Goal: Task Accomplishment & Management: Use online tool/utility

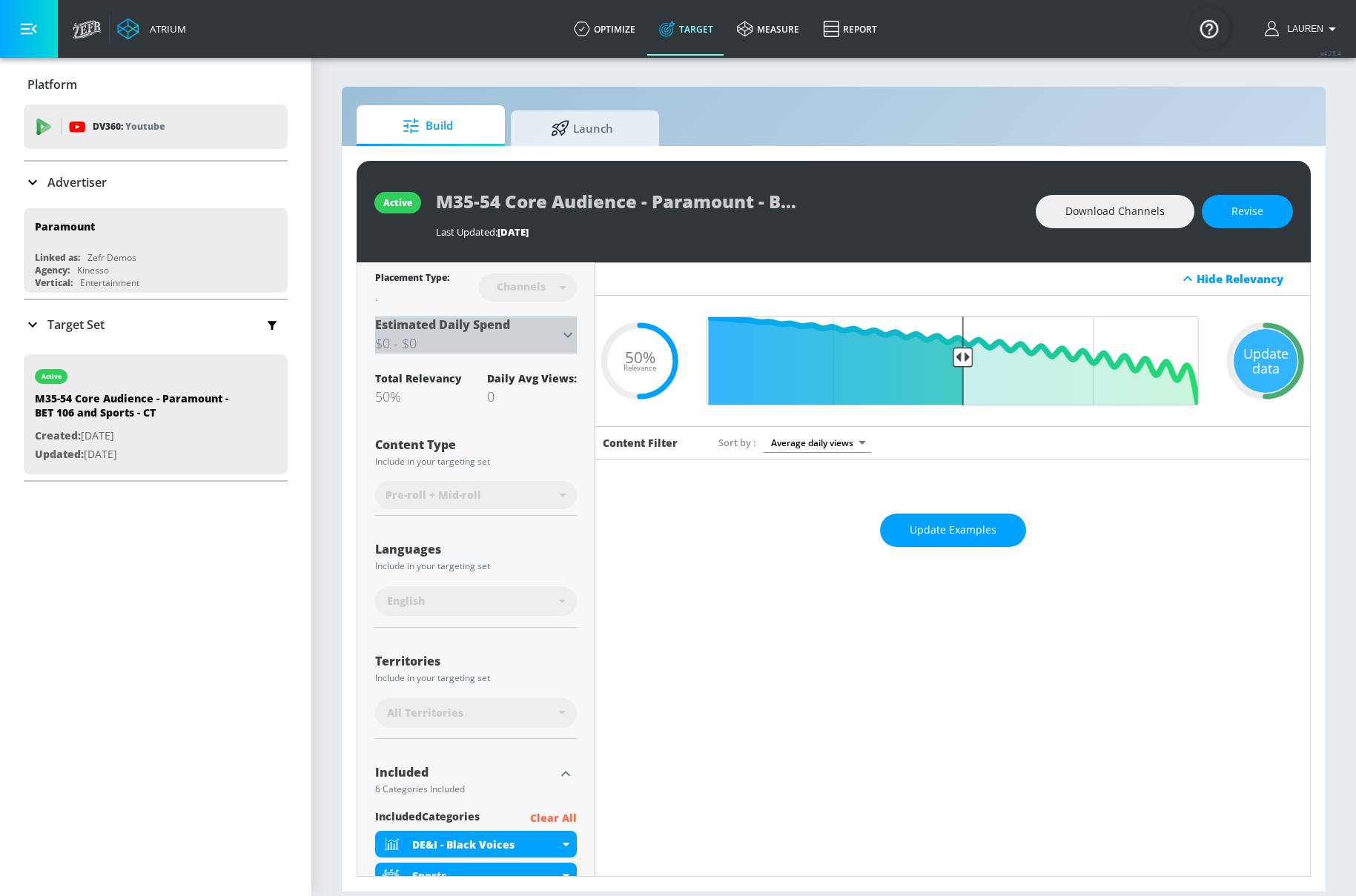
click at [569, 330] on icon at bounding box center [568, 334] width 18 height 18
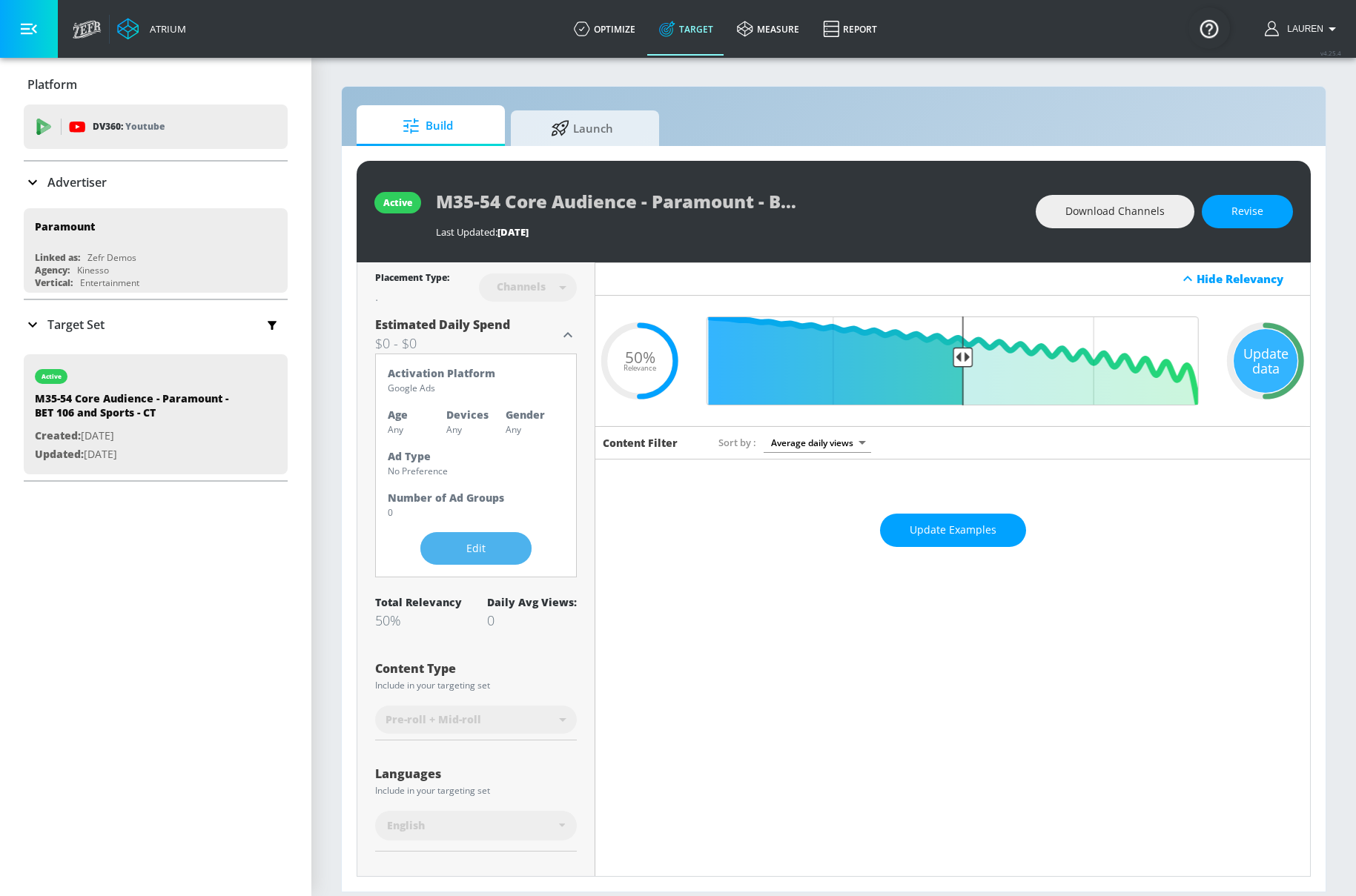
click at [464, 555] on span "Edit" at bounding box center [476, 549] width 52 height 18
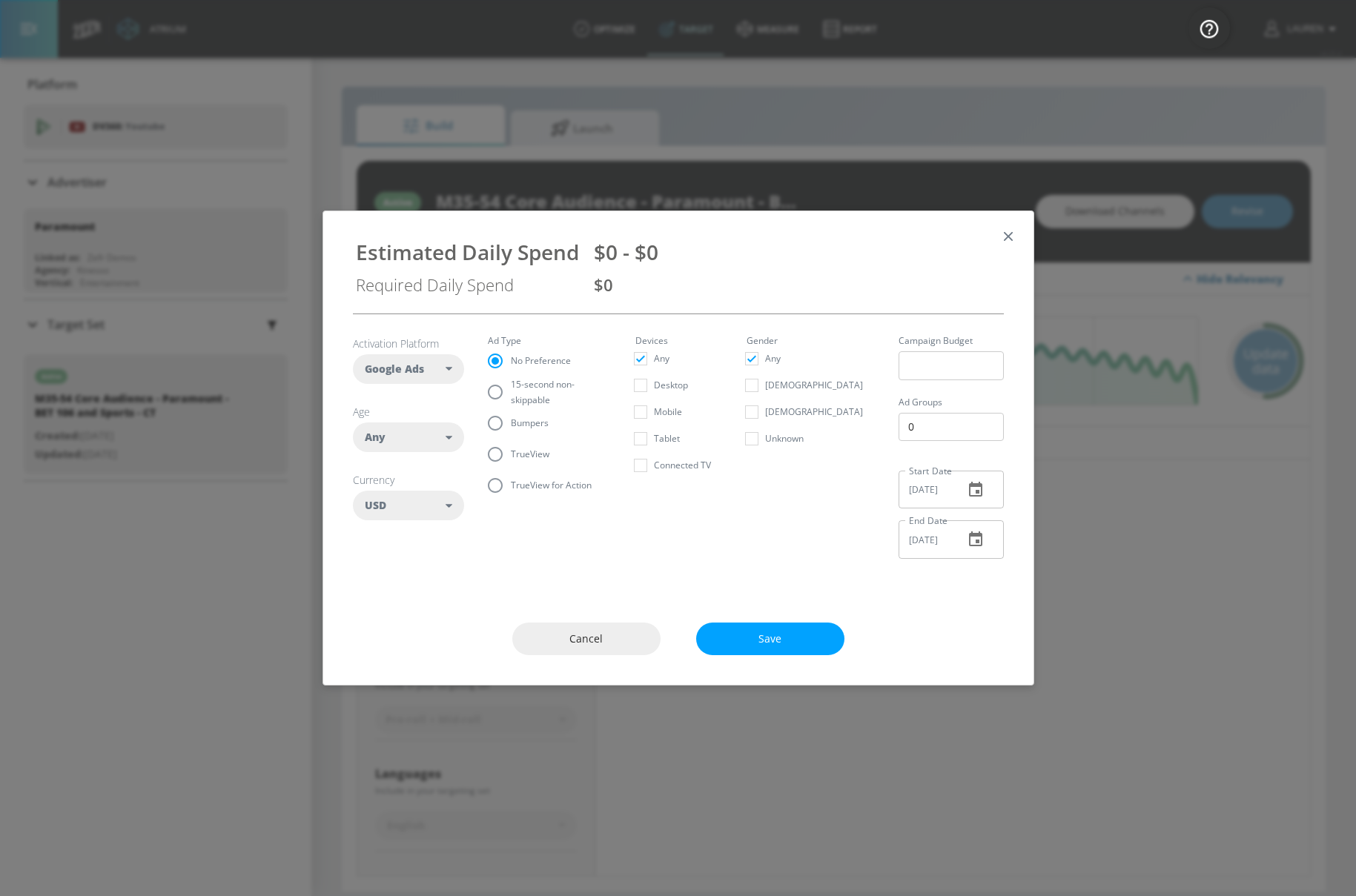
click at [399, 434] on div "Any" at bounding box center [406, 437] width 81 height 15
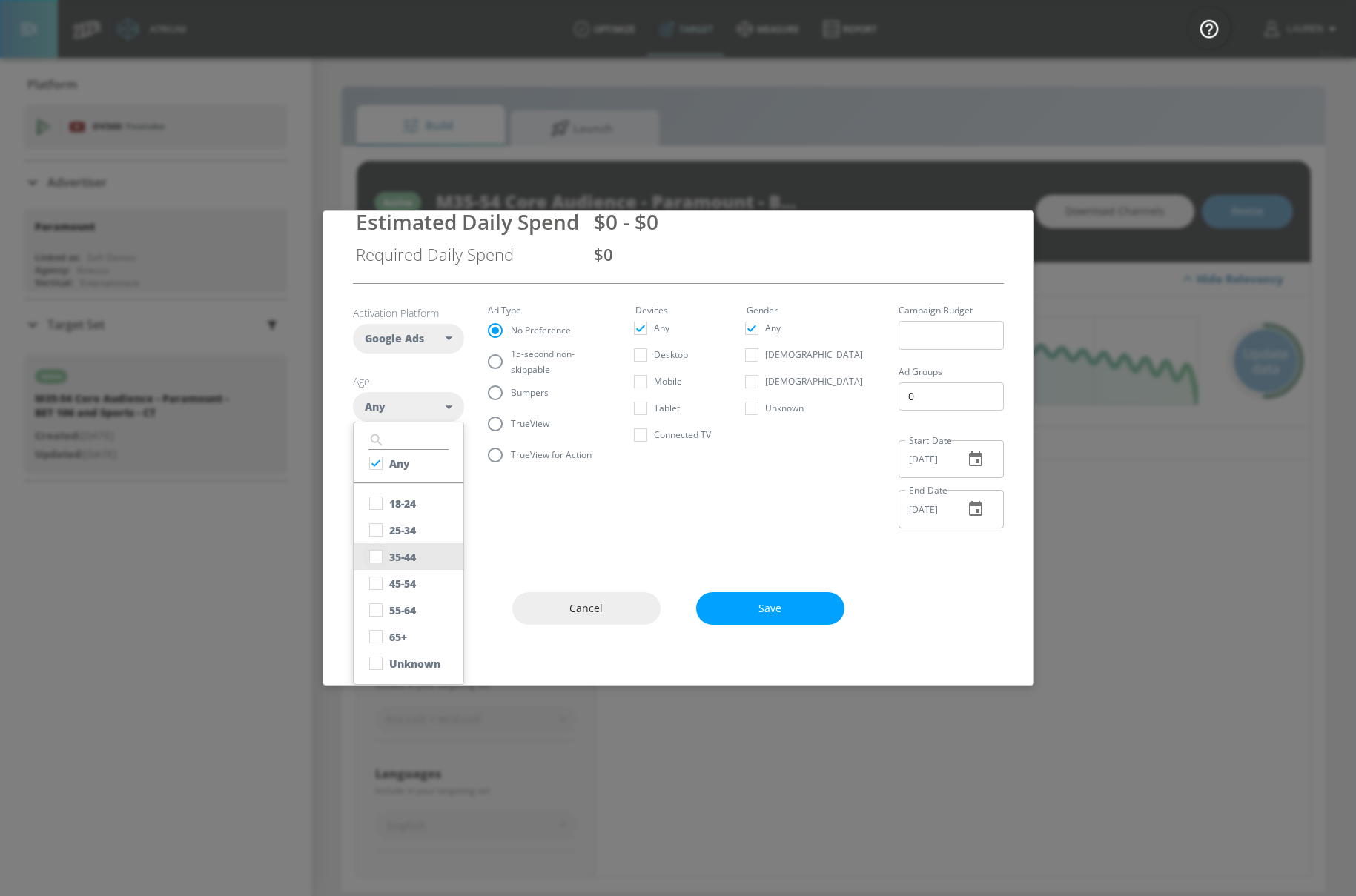
scroll to position [29, 0]
click at [380, 555] on input "checkbox" at bounding box center [375, 557] width 27 height 27
checkbox input "true"
checkbox input "false"
click at [375, 584] on input "checkbox" at bounding box center [375, 584] width 27 height 27
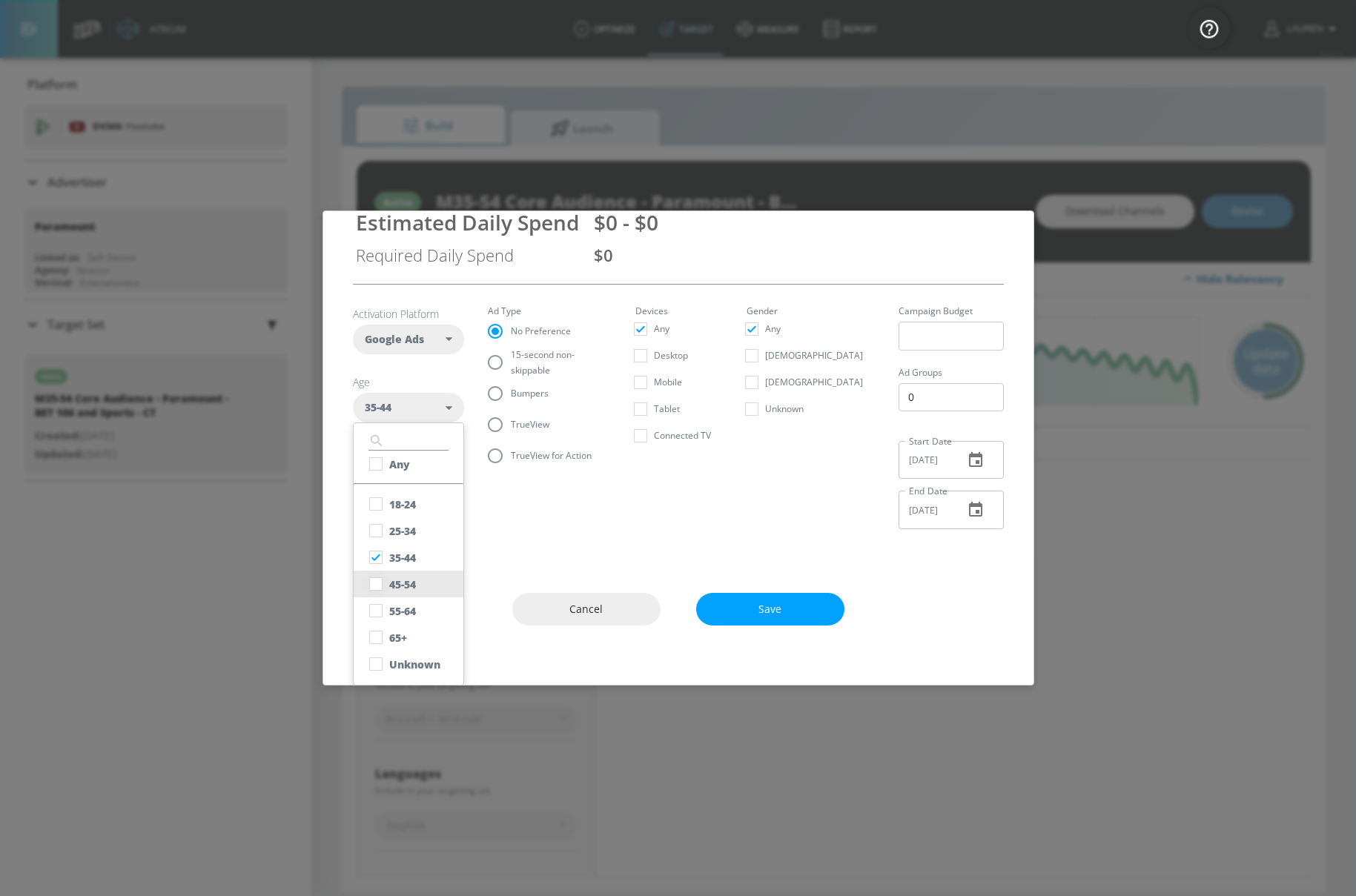
checkbox input "true"
click at [376, 662] on input "checkbox" at bounding box center [375, 664] width 27 height 27
checkbox input "true"
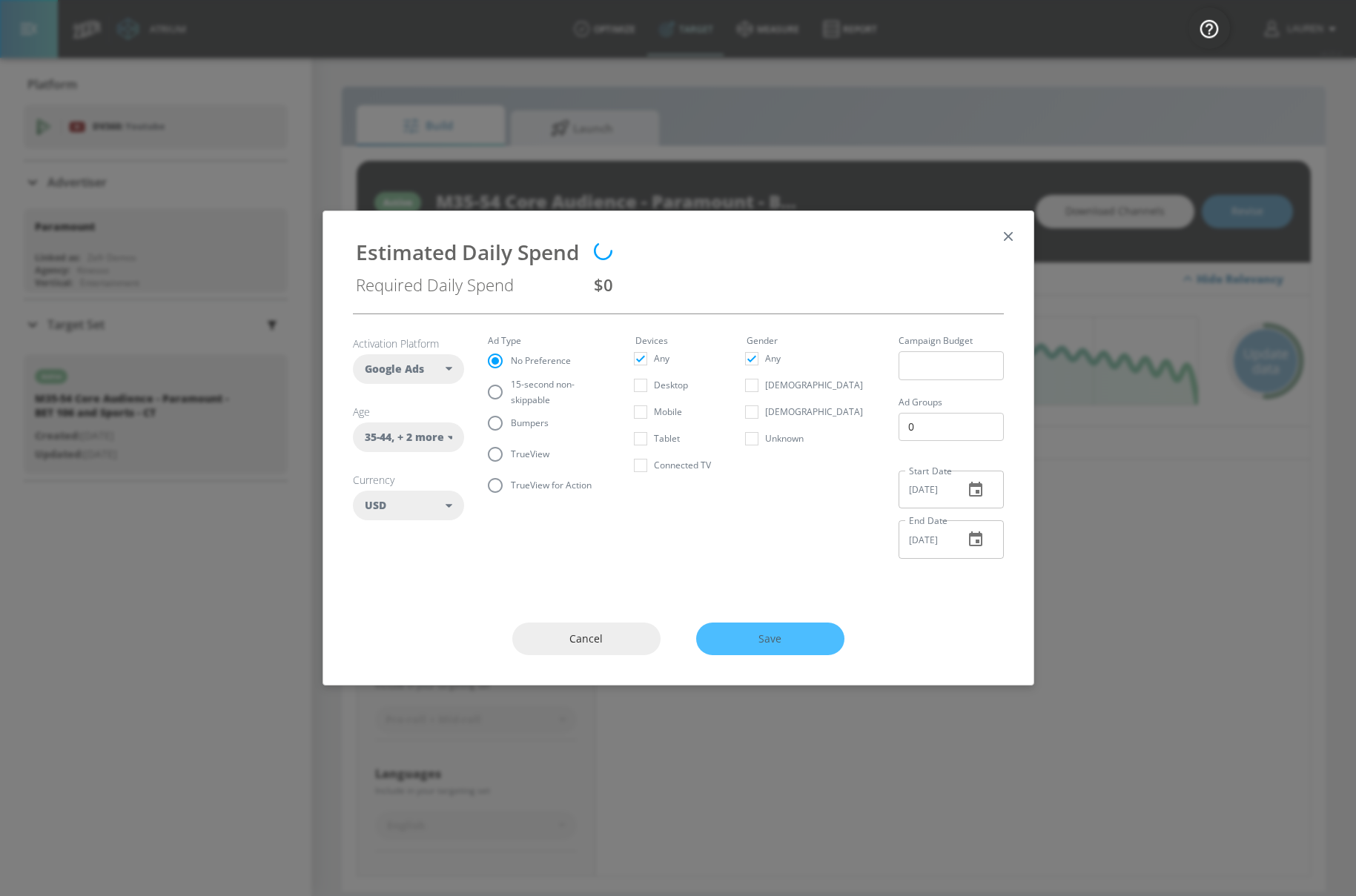
click at [712, 501] on section "Activation Platform Google Ads DV360 Google Ads Age [DEMOGRAPHIC_DATA] , + 2 mo…" at bounding box center [678, 443] width 651 height 256
click at [765, 375] on input "[DEMOGRAPHIC_DATA]" at bounding box center [751, 385] width 27 height 27
checkbox input "true"
checkbox input "false"
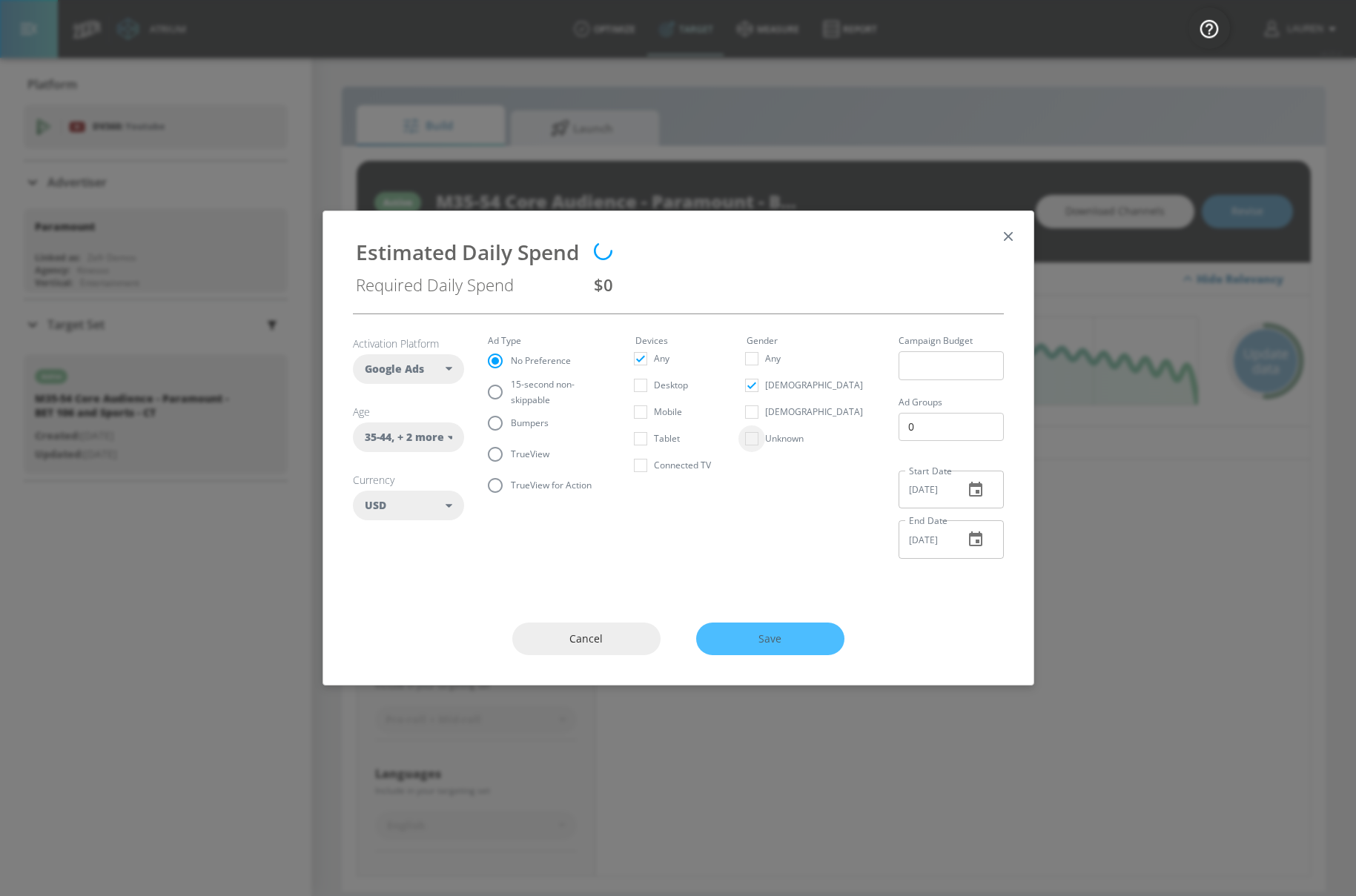
click at [764, 445] on input "Unknown" at bounding box center [751, 438] width 27 height 27
checkbox input "true"
click at [505, 459] on input "TrueView" at bounding box center [496, 454] width 31 height 31
radio input "true"
radio input "false"
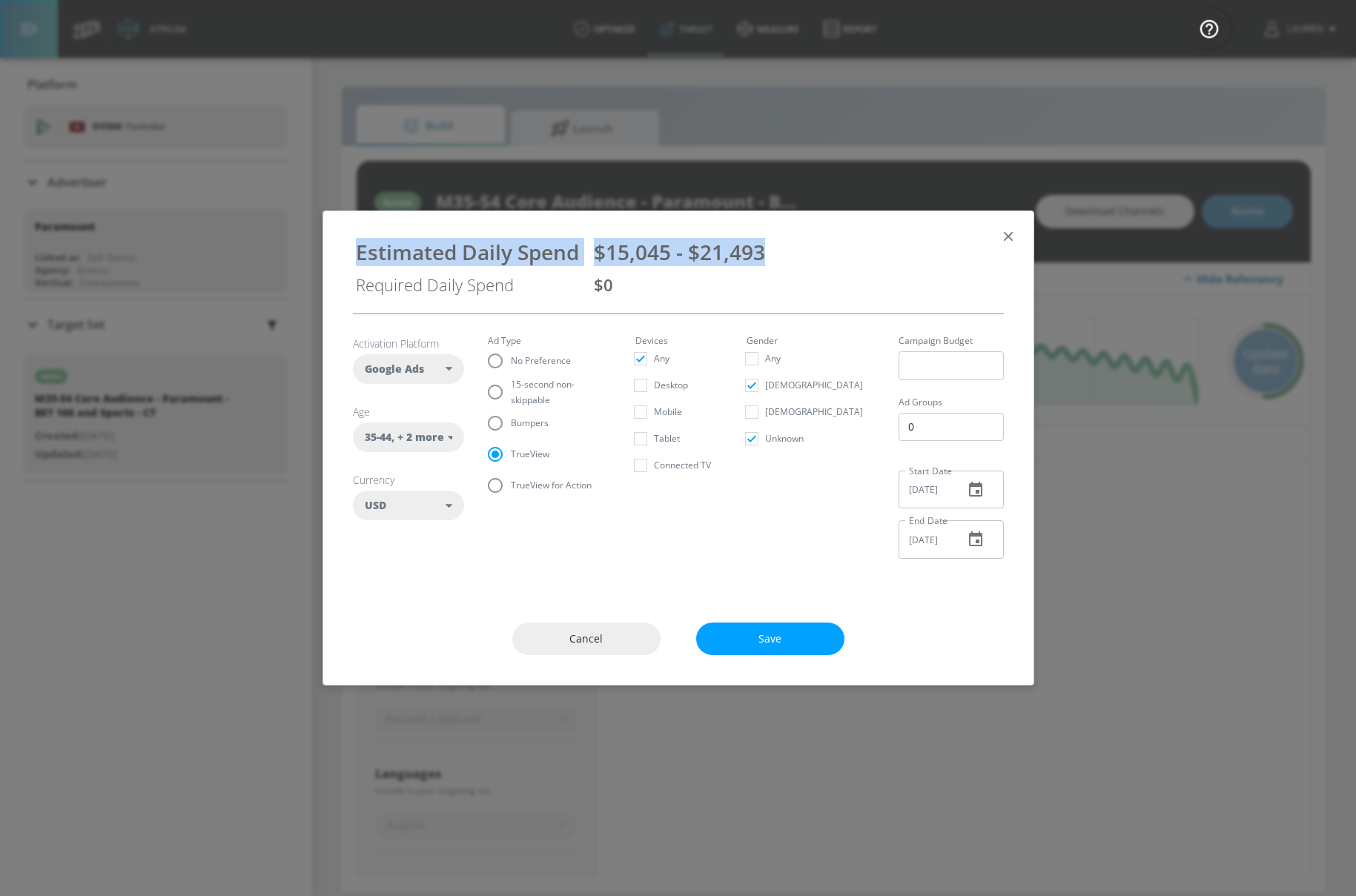
drag, startPoint x: 770, startPoint y: 250, endPoint x: 330, endPoint y: 253, distance: 440.0
click at [330, 253] on div "Estimated Daily Spend $15,045 - $21,493 Required Daily Spend $0" at bounding box center [678, 263] width 710 height 102
copy div "Estimated Daily Spend"
drag, startPoint x: 762, startPoint y: 250, endPoint x: 592, endPoint y: 250, distance: 170.0
click at [592, 250] on div "Estimated Daily Spend $17,931 - $25,615 Required Daily Spend $0" at bounding box center [678, 263] width 675 height 79
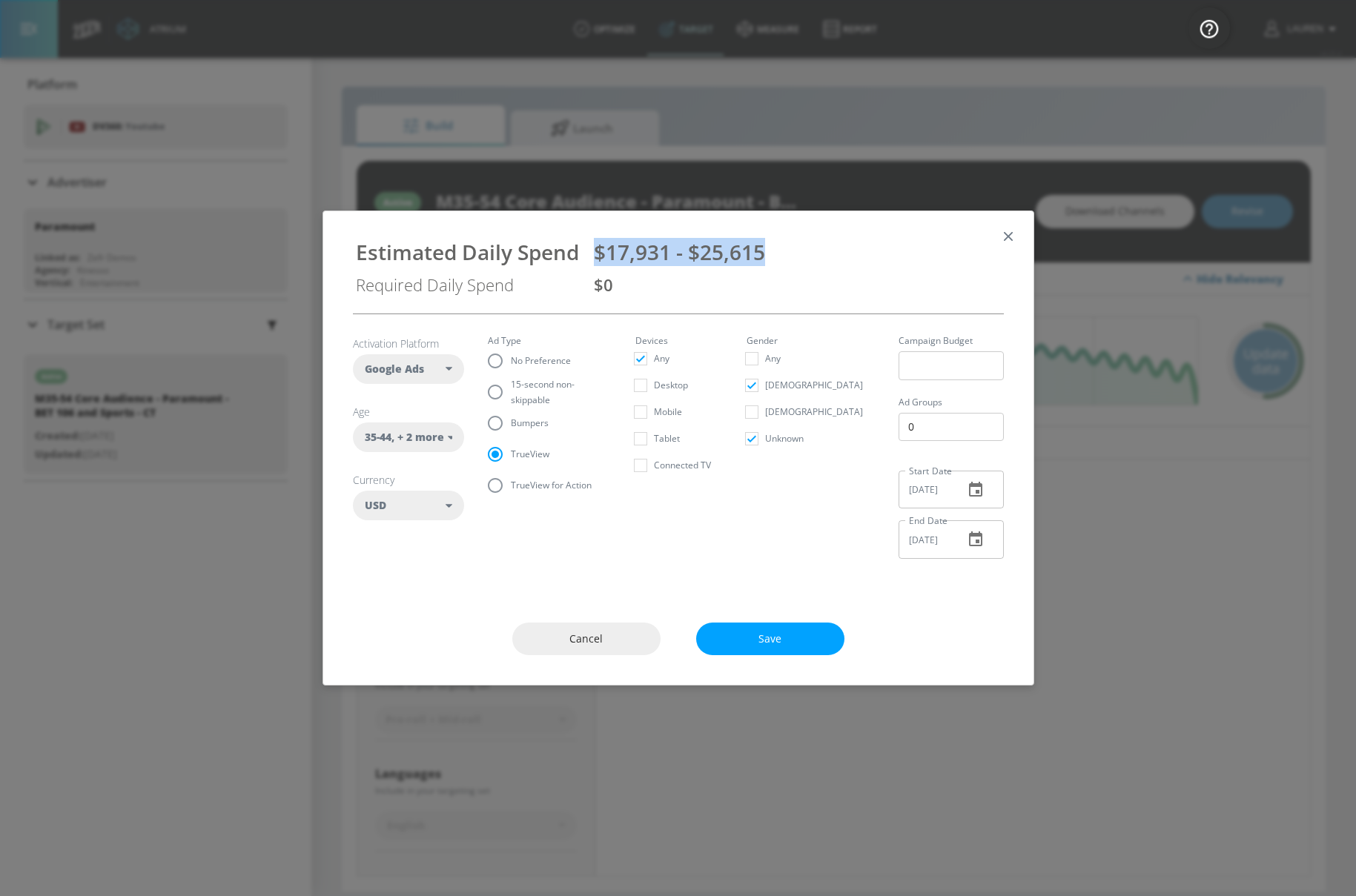
copy span "$17,931 - $25,615"
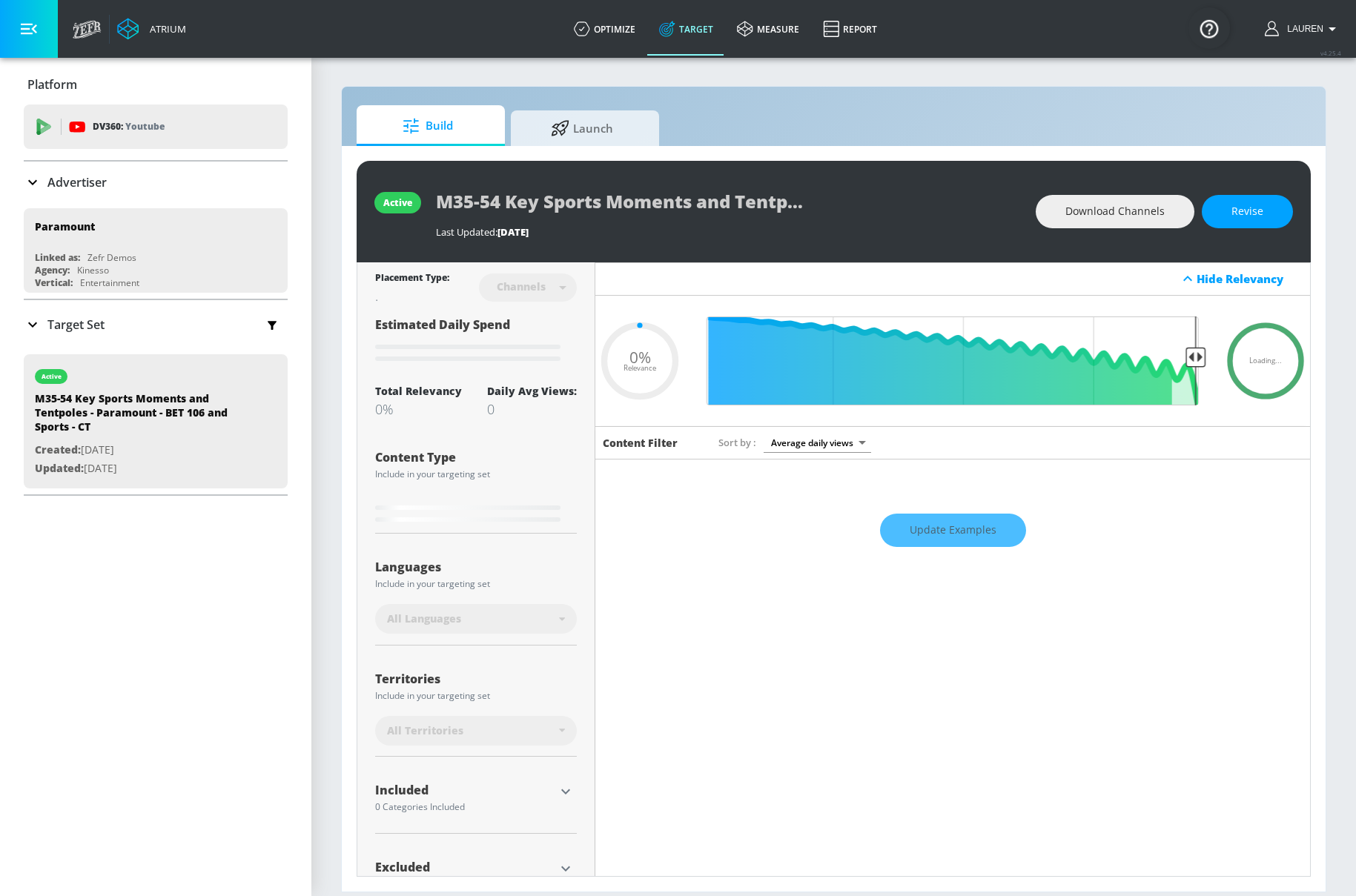
type input "0.05"
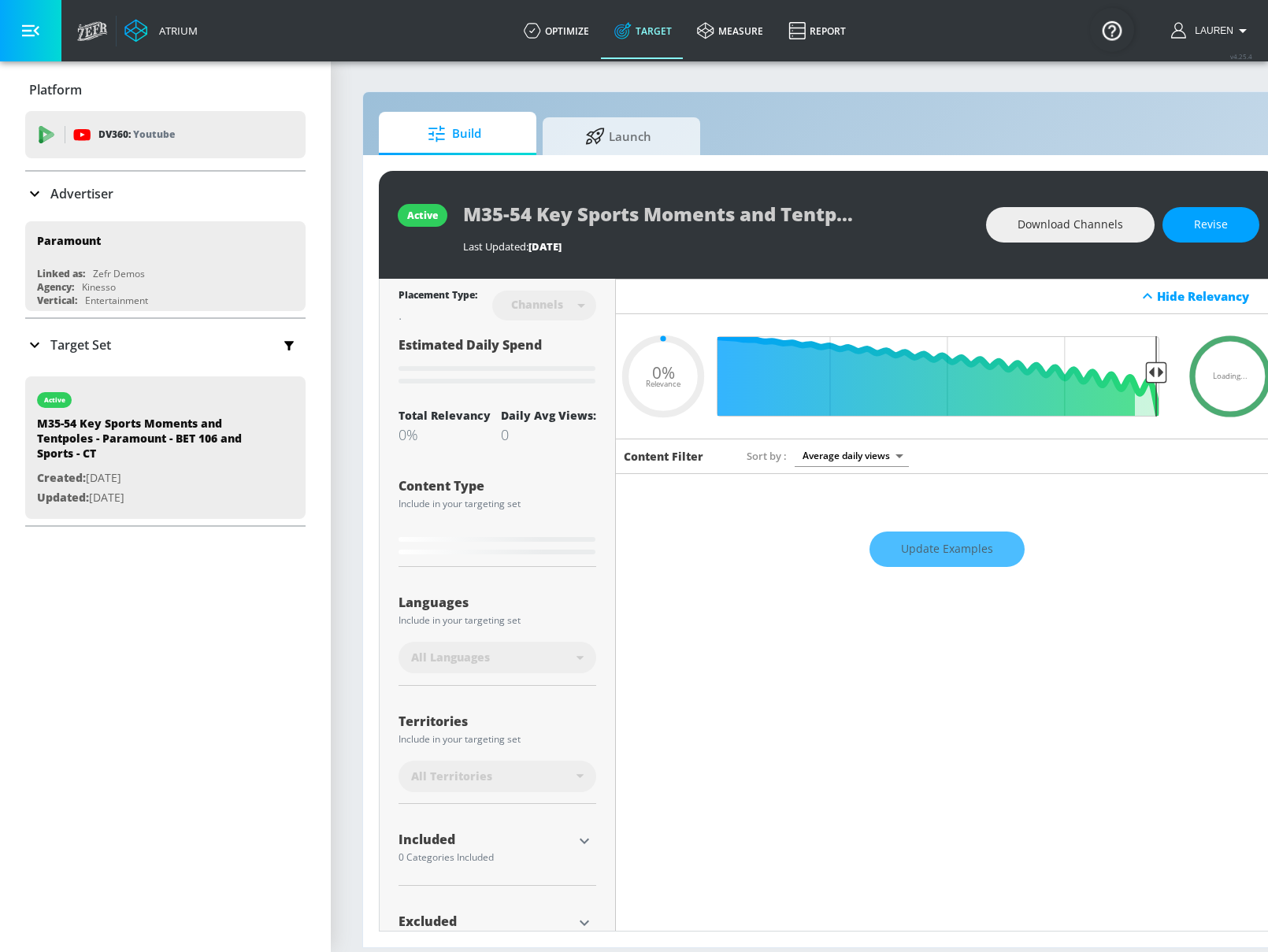
type input "0.05"
